Goal: Transaction & Acquisition: Purchase product/service

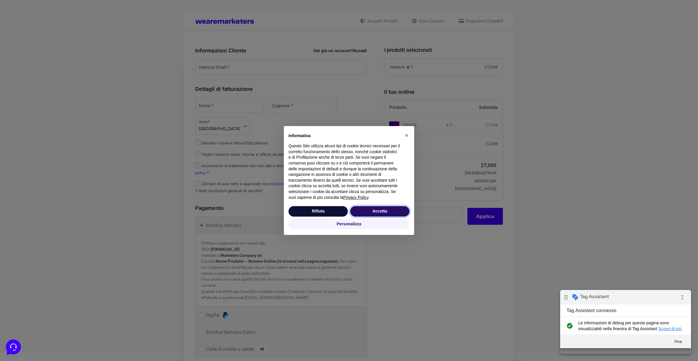
click at [382, 212] on button "Accetta" at bounding box center [379, 211] width 59 height 10
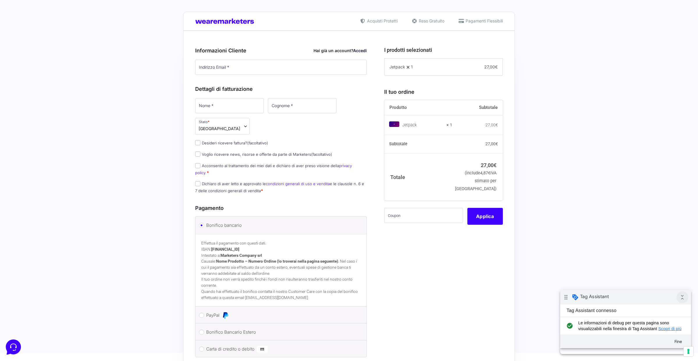
click at [684, 293] on icon "collapse_all" at bounding box center [683, 297] width 12 height 12
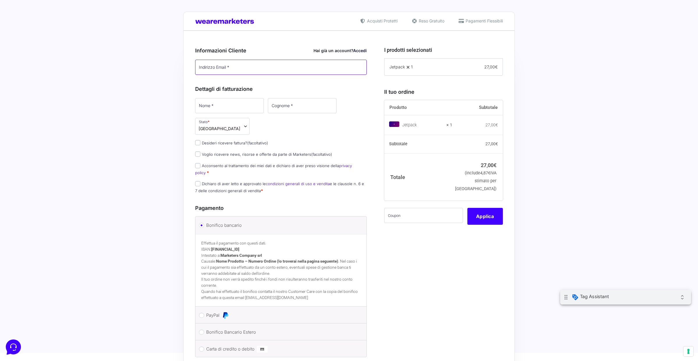
click at [274, 68] on input "Indirizzo Email *" at bounding box center [281, 67] width 172 height 15
paste input "[EMAIL_ADDRESS][DOMAIN_NAME]"
type input "[EMAIL_ADDRESS][DOMAIN_NAME]"
click at [232, 106] on input "Nome *" at bounding box center [229, 105] width 69 height 15
type input "[PERSON_NAME]"
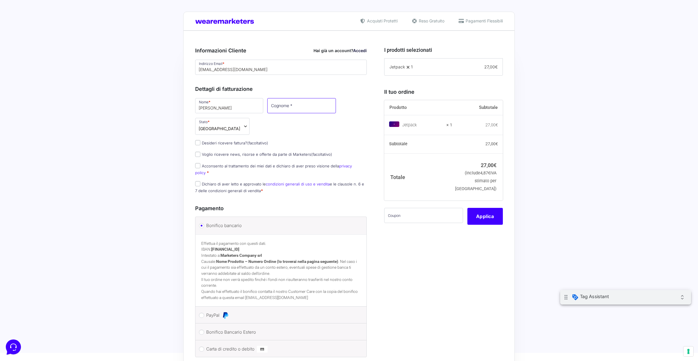
click at [288, 106] on input "Cognome *" at bounding box center [301, 105] width 69 height 15
type input "[PERSON_NAME]"
click at [229, 163] on span "Acconsento al trattamento dei miei dati e dichiaro di aver preso visione della …" at bounding box center [273, 169] width 157 height 12
click at [229, 163] on label "Acconsento al trattamento dei miei dati e dichiaro di aver preso visione della …" at bounding box center [273, 168] width 157 height 11
click at [200, 163] on input "Acconsento al trattamento dei miei dati e dichiaro di aver preso visione della …" at bounding box center [197, 165] width 5 height 5
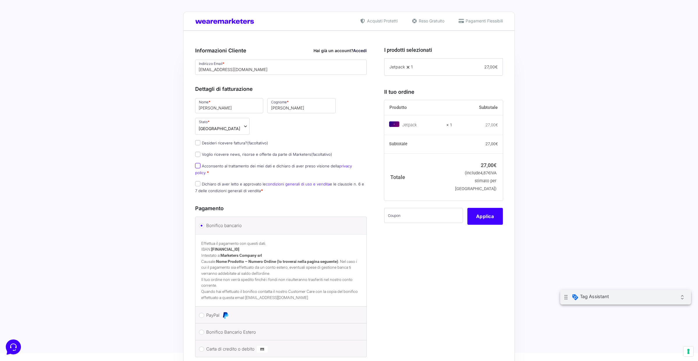
checkbox input "true"
click at [229, 181] on label "Dichiaro di aver letto e approvato le condizioni generali di uso e vendita e le…" at bounding box center [279, 186] width 169 height 11
click at [200, 181] on input "Dichiaro di aver letto e approvato le condizioni generali di uso e vendita e le…" at bounding box center [197, 183] width 5 height 5
checkbox input "true"
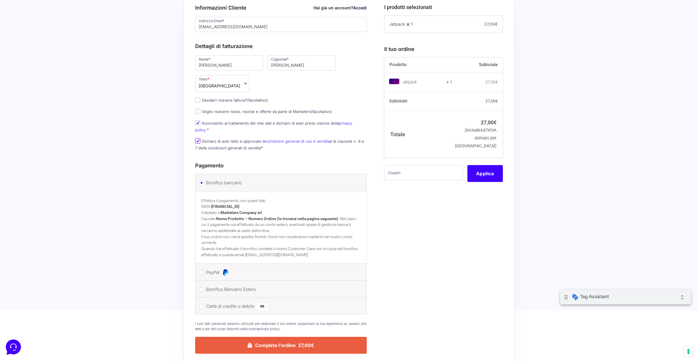
scroll to position [69, 0]
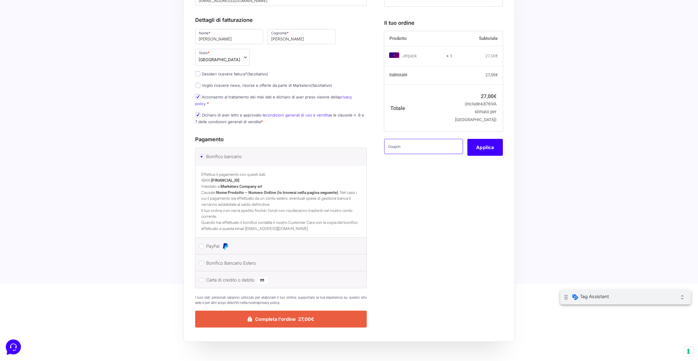
click at [416, 139] on input "text" at bounding box center [423, 146] width 79 height 15
click at [482, 146] on button "Applica" at bounding box center [484, 147] width 35 height 17
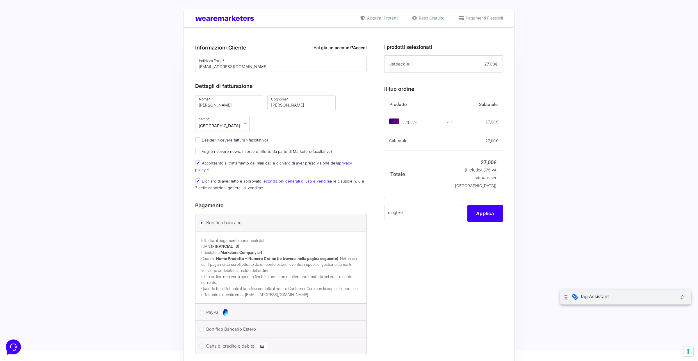
scroll to position [0, 0]
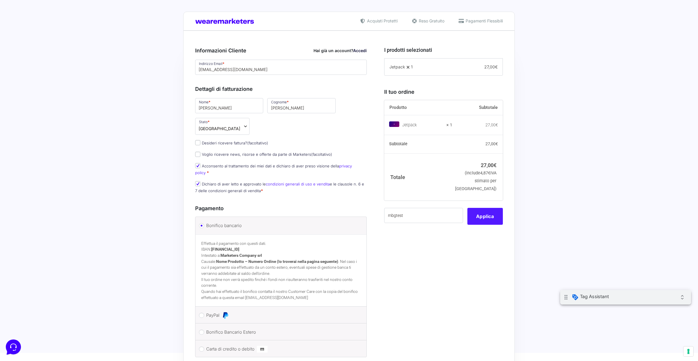
click at [490, 218] on button "Applica" at bounding box center [484, 216] width 35 height 17
click at [488, 225] on div "I prodotti selezionati Jetpack 1 − 1 + 27,00 € Il tuo ordine Prodotto Subtotale…" at bounding box center [441, 218] width 123 height 356
click at [488, 219] on button "Applica" at bounding box center [484, 216] width 35 height 17
click at [486, 213] on button "Applica" at bounding box center [484, 216] width 35 height 17
click at [389, 215] on input "mbgtest" at bounding box center [423, 215] width 79 height 15
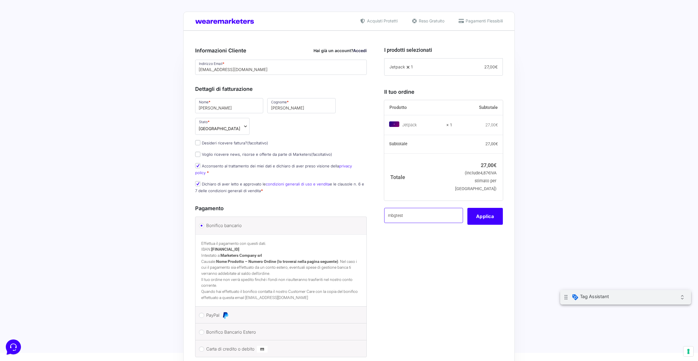
click at [389, 215] on input "mbgtest" at bounding box center [423, 215] width 79 height 15
type input "MBGTEST"
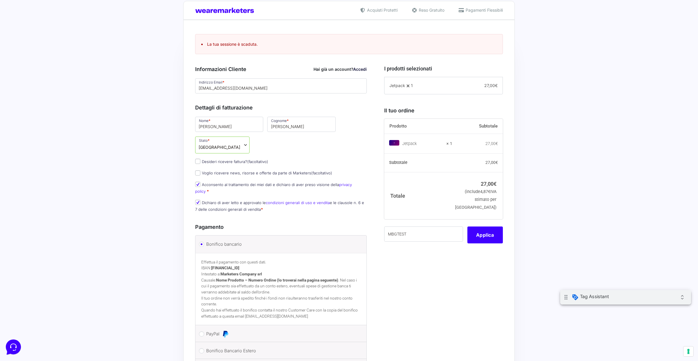
scroll to position [11, 0]
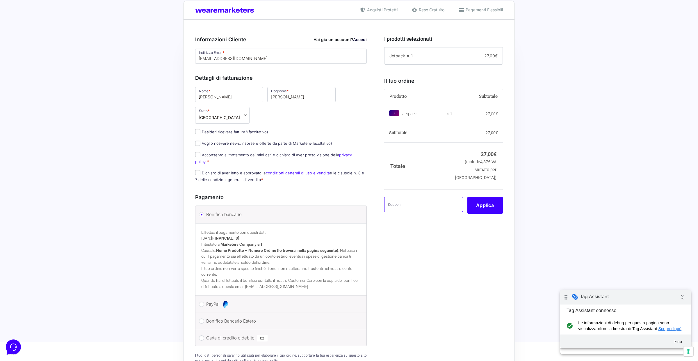
click at [402, 197] on input "text" at bounding box center [423, 204] width 79 height 15
type input "MBGTEST"
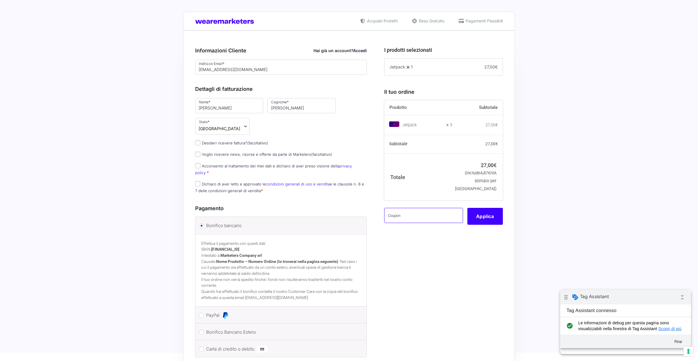
click at [438, 214] on input "text" at bounding box center [423, 215] width 79 height 15
type input "mbgtest"
click at [485, 221] on button "Applica" at bounding box center [484, 216] width 35 height 17
click at [485, 215] on button "Applica" at bounding box center [484, 216] width 35 height 17
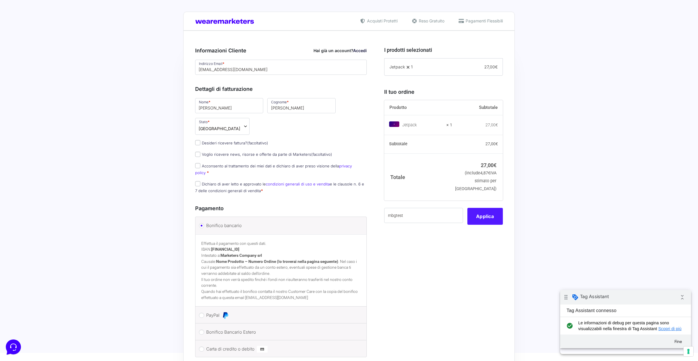
click at [485, 215] on button "Applica" at bounding box center [484, 216] width 35 height 17
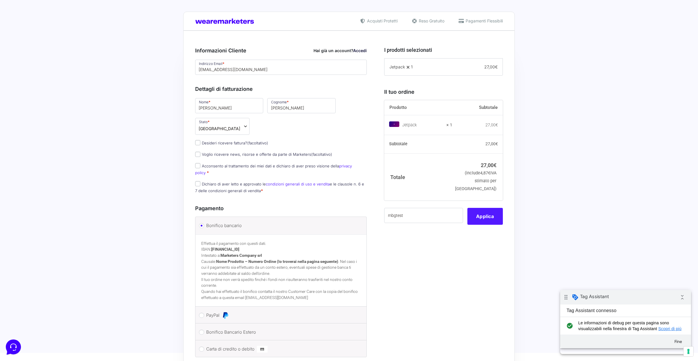
click at [485, 215] on button "Applica" at bounding box center [484, 216] width 35 height 17
click at [448, 218] on input "mbgtest" at bounding box center [423, 215] width 79 height 15
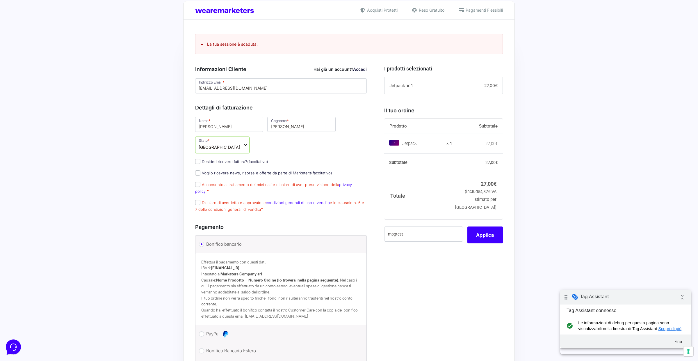
scroll to position [11, 0]
click at [274, 182] on label "Acconsento al trattamento dei miei dati e dichiaro di aver preso visione della …" at bounding box center [273, 187] width 157 height 11
click at [200, 181] on input "Acconsento al trattamento dei miei dati e dichiaro di aver preso visione della …" at bounding box center [197, 183] width 5 height 5
checkbox input "true"
click at [245, 200] on label "Dichiaro di aver letto e approvato le condizioni generali di uso e vendita e le…" at bounding box center [279, 205] width 169 height 11
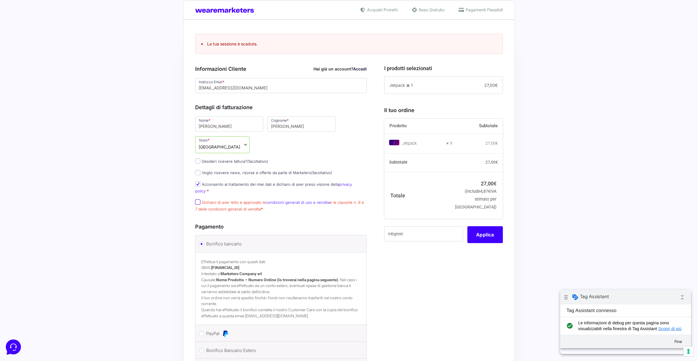
click at [200, 199] on input "Dichiaro di aver letto e approvato le condizioni generali di uso e vendita e le…" at bounding box center [197, 201] width 5 height 5
checkbox input "true"
click at [420, 229] on input "mbgtest" at bounding box center [423, 233] width 79 height 15
click at [487, 238] on button "Applica" at bounding box center [484, 234] width 35 height 17
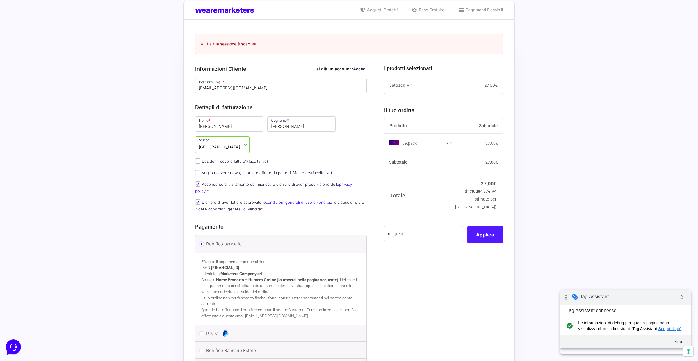
click at [476, 237] on button "Applica" at bounding box center [484, 234] width 35 height 17
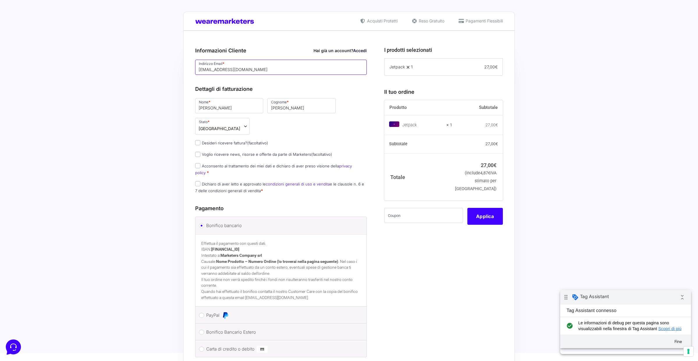
click at [258, 69] on input "[EMAIL_ADDRESS][DOMAIN_NAME]" at bounding box center [281, 67] width 172 height 15
click at [406, 216] on input "text" at bounding box center [423, 215] width 79 height 15
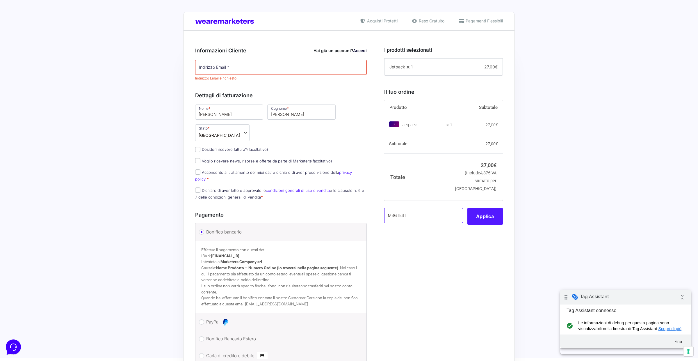
type input "MBGTEST"
click at [490, 215] on button "Applica" at bounding box center [484, 216] width 35 height 17
click at [487, 219] on button "Applica" at bounding box center [484, 216] width 35 height 17
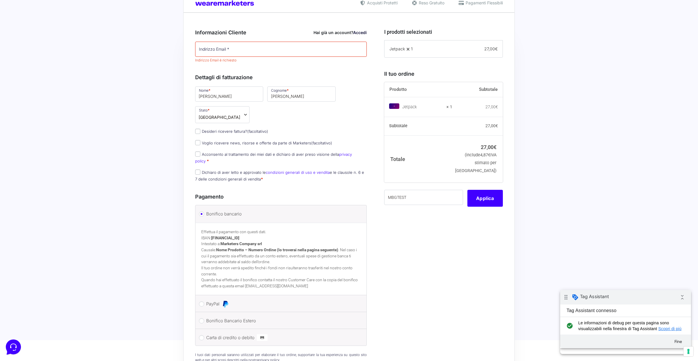
scroll to position [45, 0]
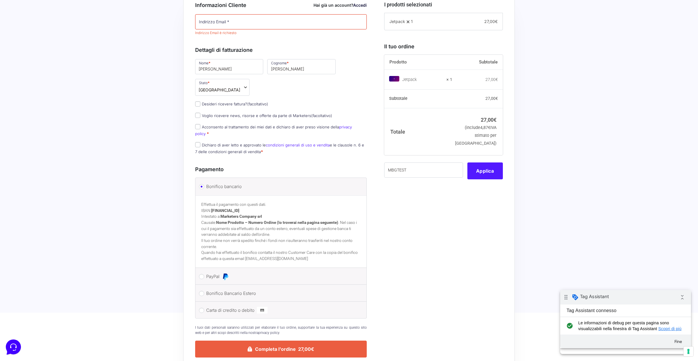
click at [487, 172] on button "Applica" at bounding box center [484, 170] width 35 height 17
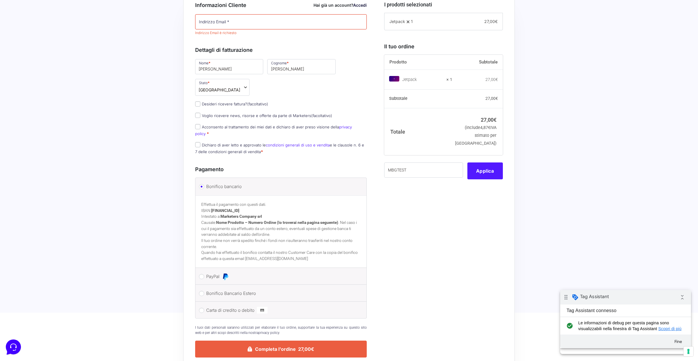
click at [487, 172] on button "Applica" at bounding box center [484, 170] width 35 height 17
